Goal: Information Seeking & Learning: Learn about a topic

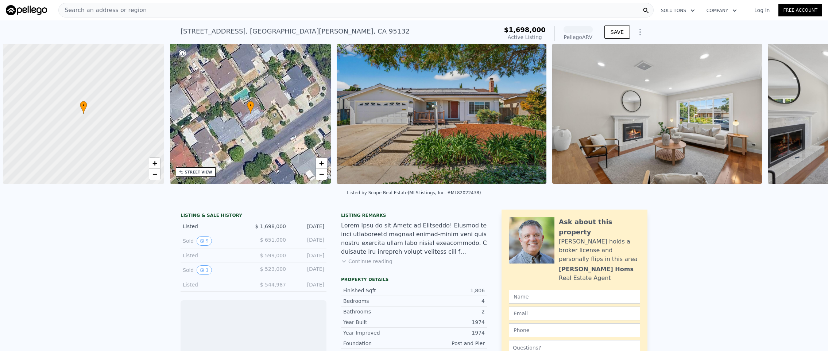
scroll to position [0, 3]
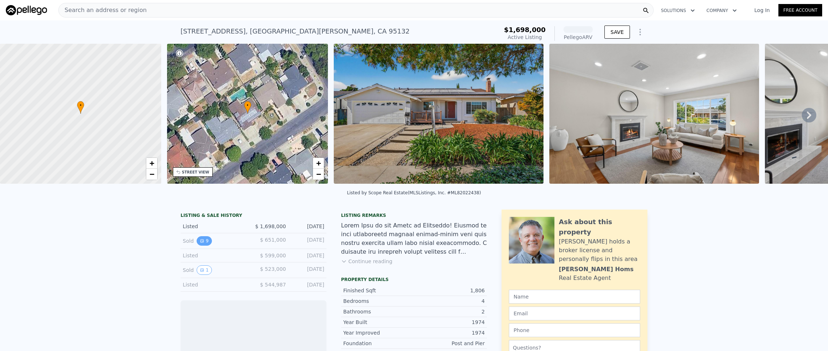
click at [200, 243] on icon "View historical data" at bounding box center [202, 241] width 4 height 4
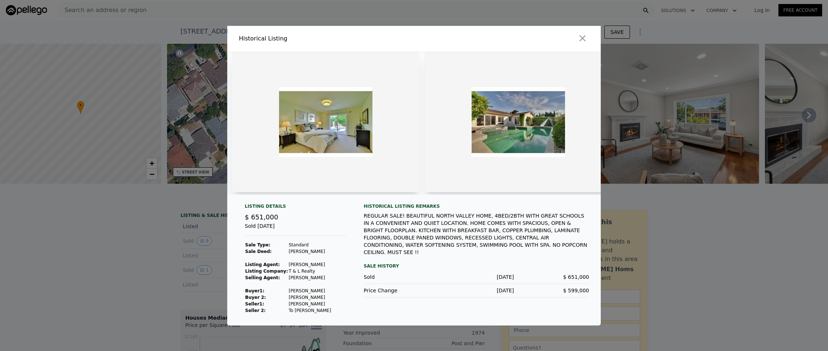
scroll to position [0, 1164]
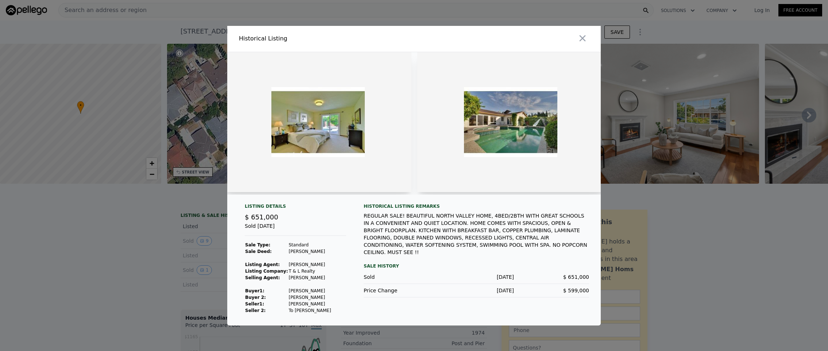
click at [331, 240] on div "Listing Details $ 651,000 Sold [DATE] Sale Type: Standard Sale Deed: [PERSON_NA…" at bounding box center [295, 259] width 113 height 111
click at [647, 117] on div at bounding box center [414, 175] width 828 height 351
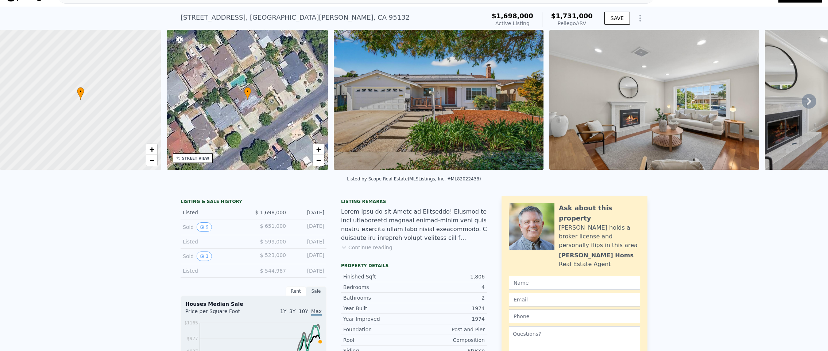
scroll to position [0, 0]
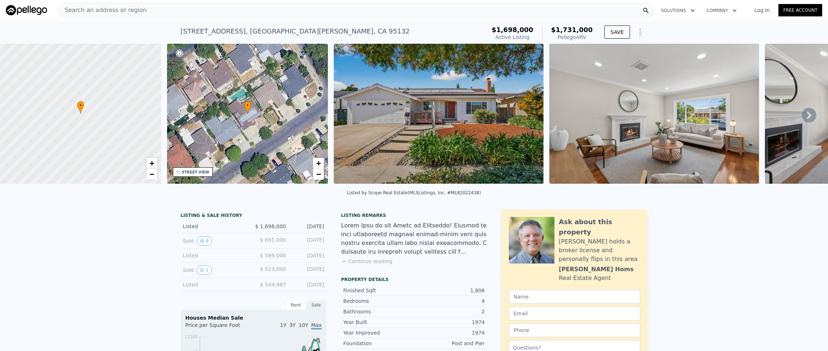
click at [408, 153] on img at bounding box center [439, 114] width 210 height 140
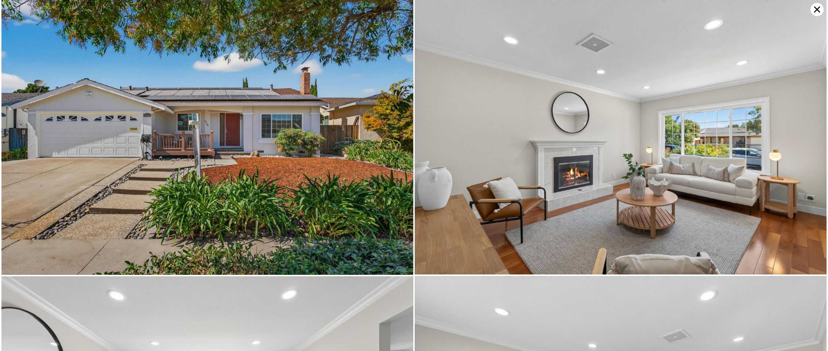
click at [495, 156] on img at bounding box center [621, 137] width 412 height 275
click at [355, 175] on img at bounding box center [207, 137] width 412 height 275
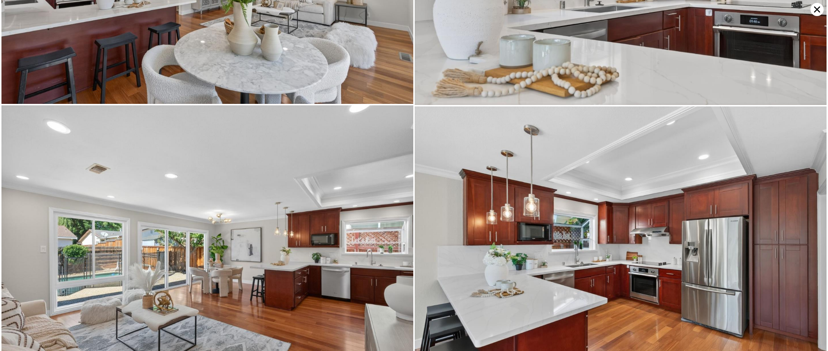
scroll to position [1921, 0]
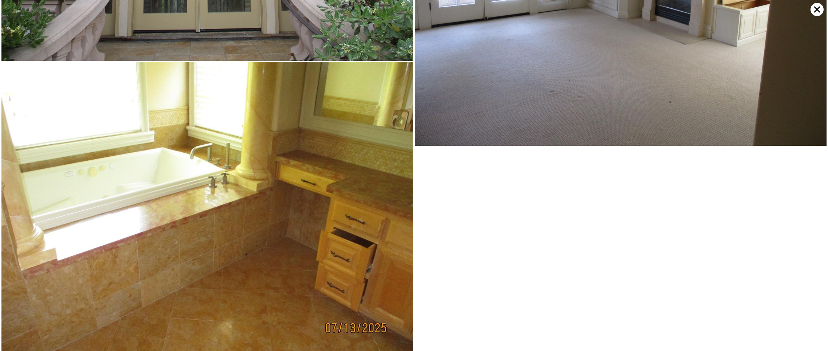
scroll to position [2817, 0]
